Goal: Task Accomplishment & Management: Complete application form

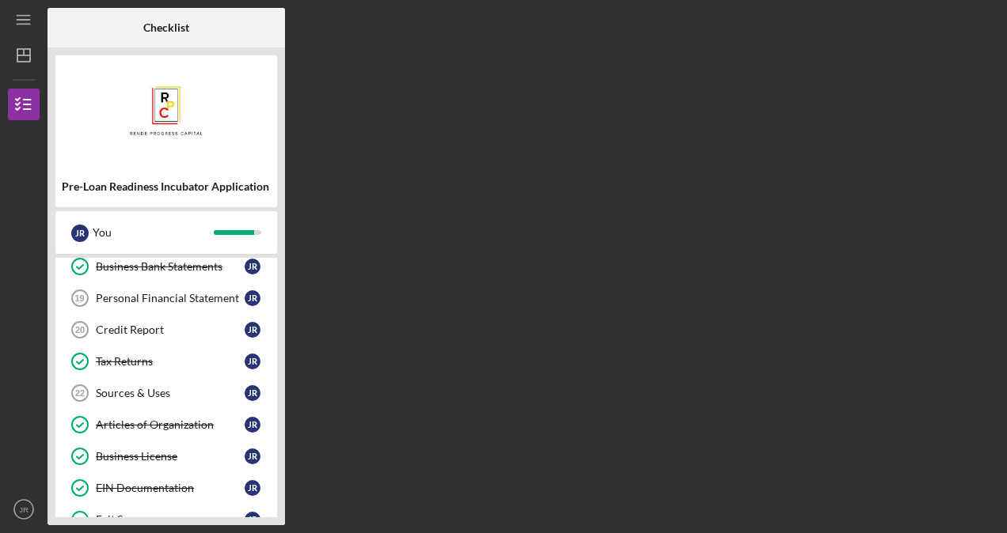
scroll to position [511, 0]
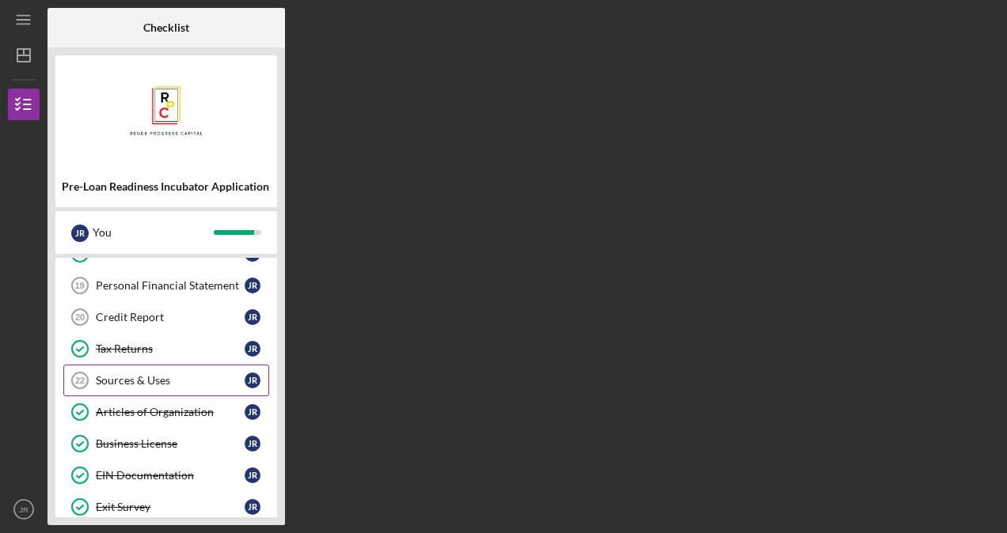
click at [112, 381] on link "Sources & Uses 22 Sources & Uses J R" at bounding box center [166, 381] width 206 height 32
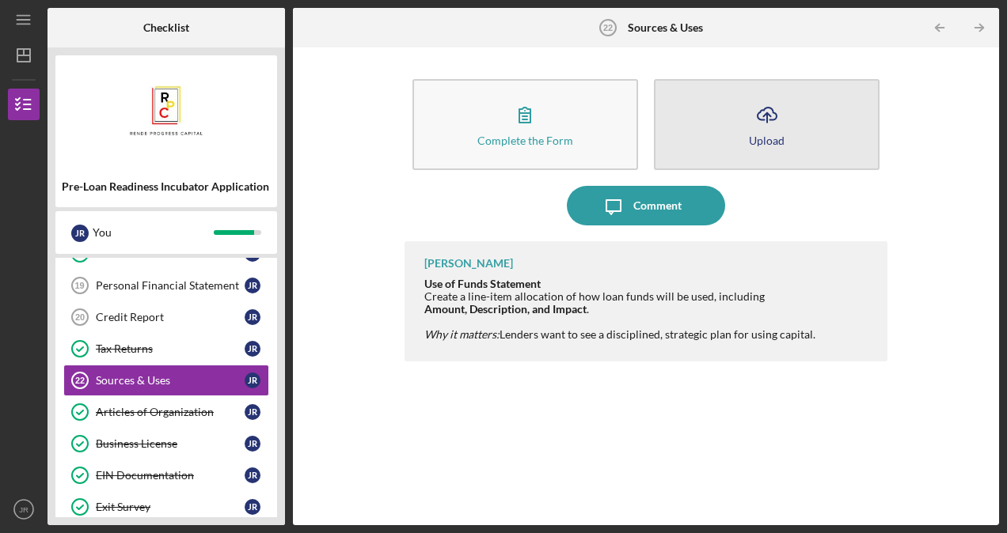
click at [725, 127] on button "Icon/Upload Upload" at bounding box center [767, 124] width 226 height 91
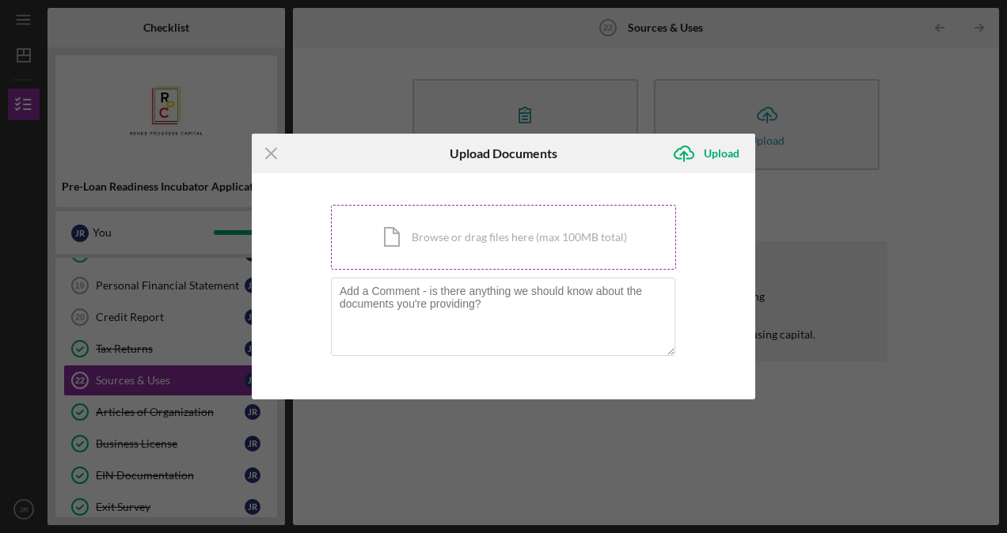
click at [580, 249] on div "Icon/Document Browse or drag files here (max 100MB total) Tap to choose files o…" at bounding box center [503, 237] width 345 height 65
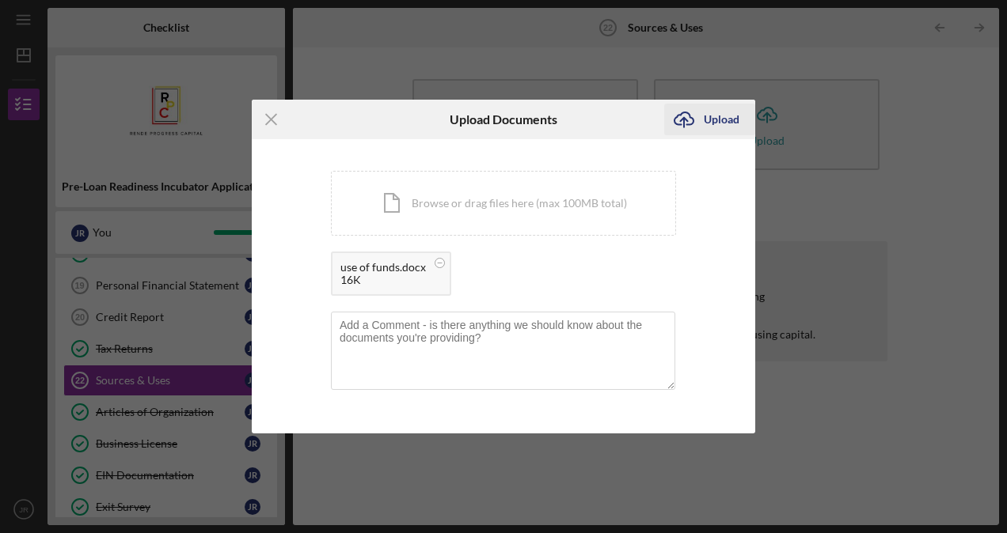
click at [700, 114] on icon "Icon/Upload" at bounding box center [684, 120] width 40 height 40
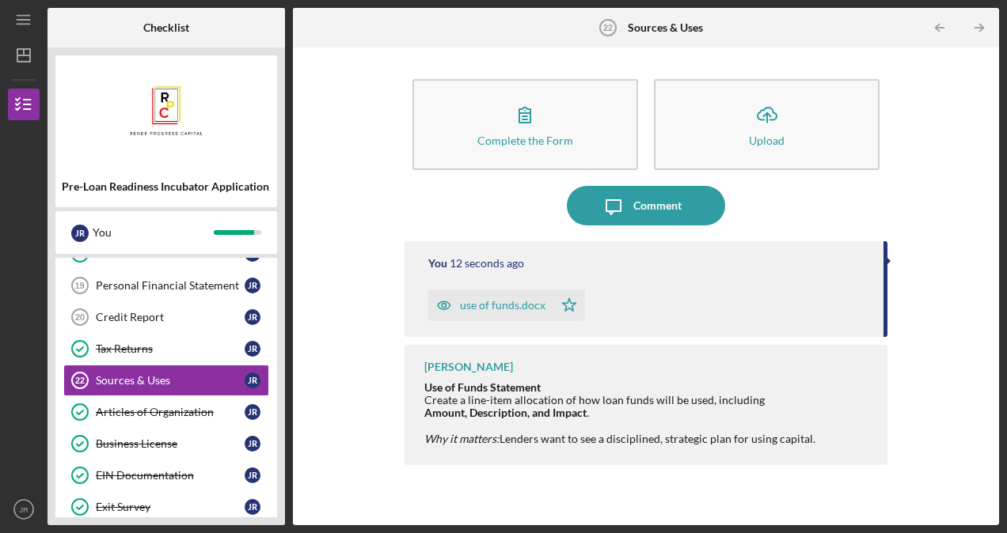
drag, startPoint x: 916, startPoint y: 362, endPoint x: 916, endPoint y: 340, distance: 22.2
click at [916, 340] on div "Complete the Form Form Icon/Upload Upload Icon/Message Comment You 12 seconds a…" at bounding box center [646, 286] width 690 height 462
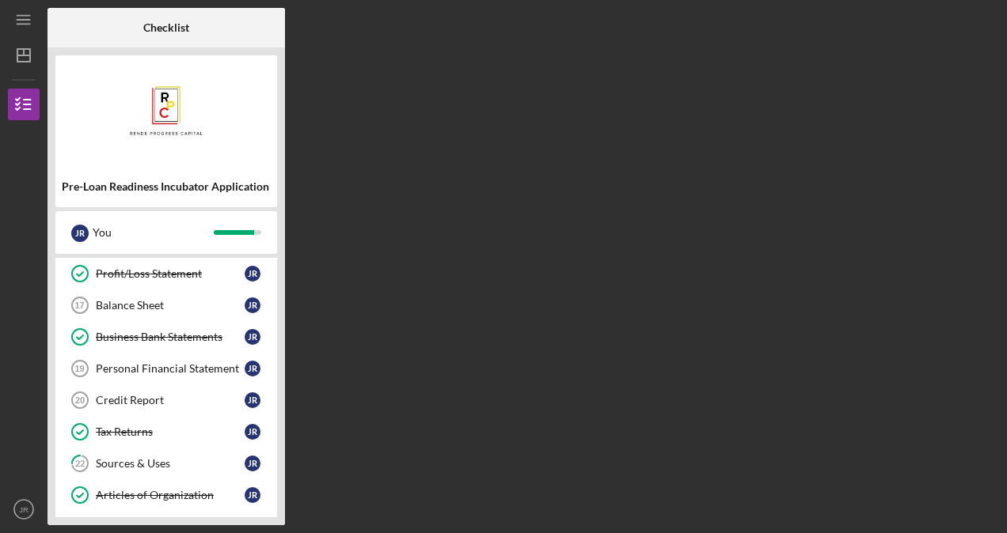
scroll to position [429, 0]
